Goal: Information Seeking & Learning: Learn about a topic

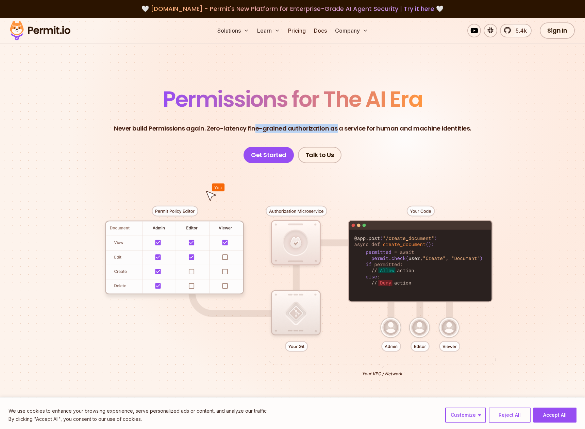
drag, startPoint x: 256, startPoint y: 130, endPoint x: 336, endPoint y: 129, distance: 79.9
click at [336, 129] on p "Never build Permissions again. Zero-latency fine-grained authorization as a ser…" at bounding box center [292, 129] width 357 height 10
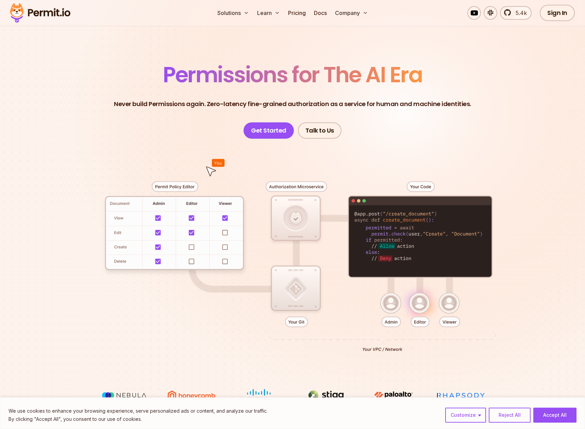
scroll to position [39, 0]
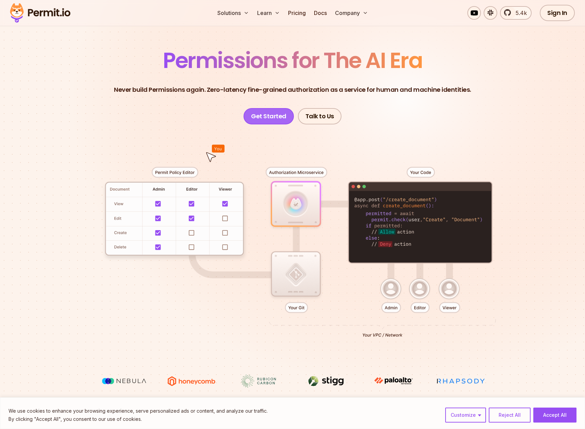
click at [276, 121] on link "Get Started" at bounding box center [268, 116] width 50 height 16
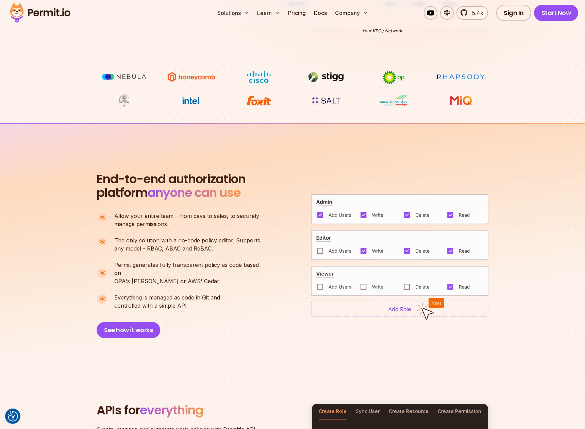
scroll to position [349, 0]
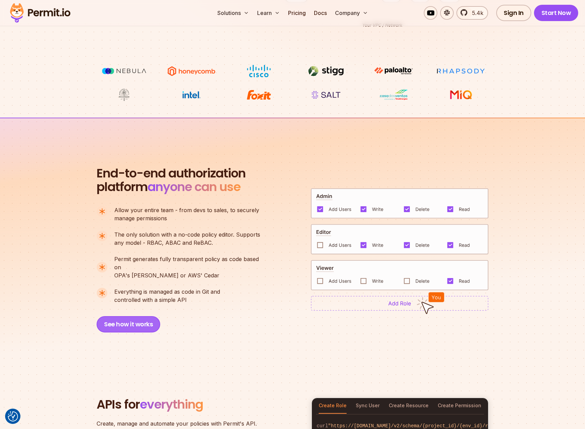
click at [144, 316] on button "See how it works" at bounding box center [129, 324] width 64 height 16
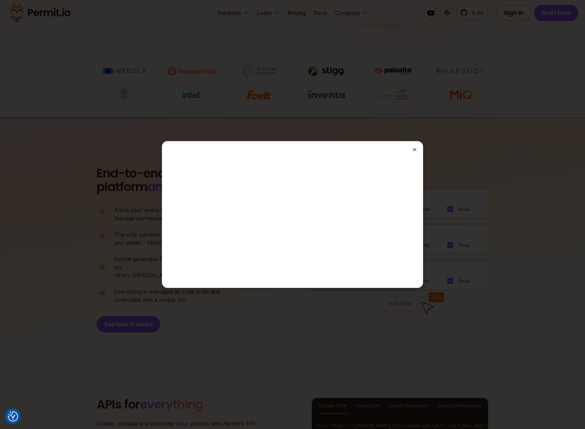
click at [414, 152] on icon "button" at bounding box center [414, 149] width 5 height 5
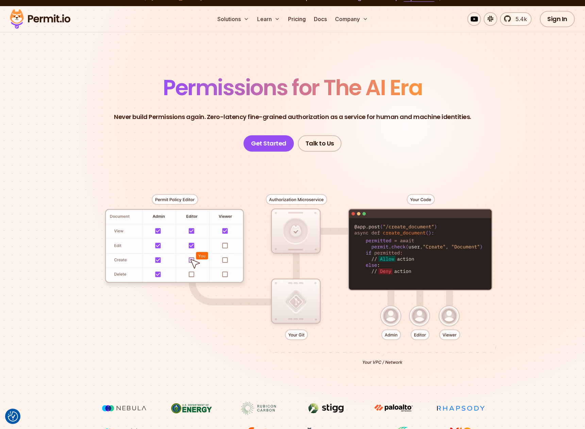
scroll to position [0, 0]
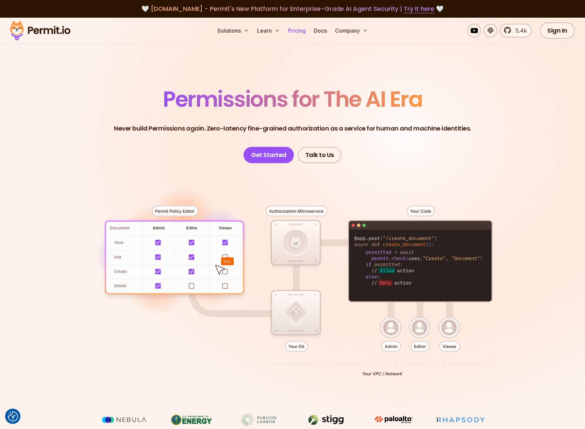
click at [295, 33] on link "Pricing" at bounding box center [296, 31] width 23 height 14
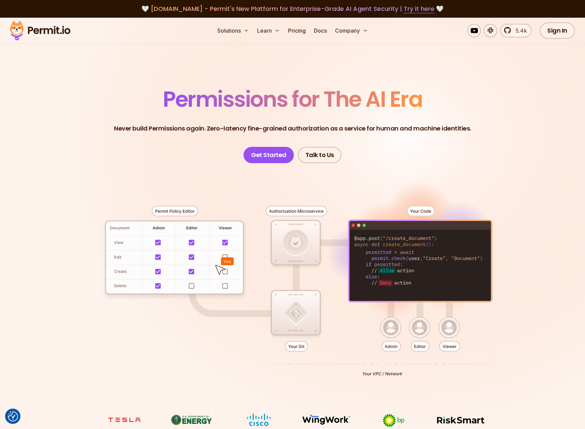
click at [174, 78] on section "Permissions for The AI Era Never build Permissions again. Zero-latency fine-gra…" at bounding box center [292, 242] width 585 height 449
